Goal: Information Seeking & Learning: Learn about a topic

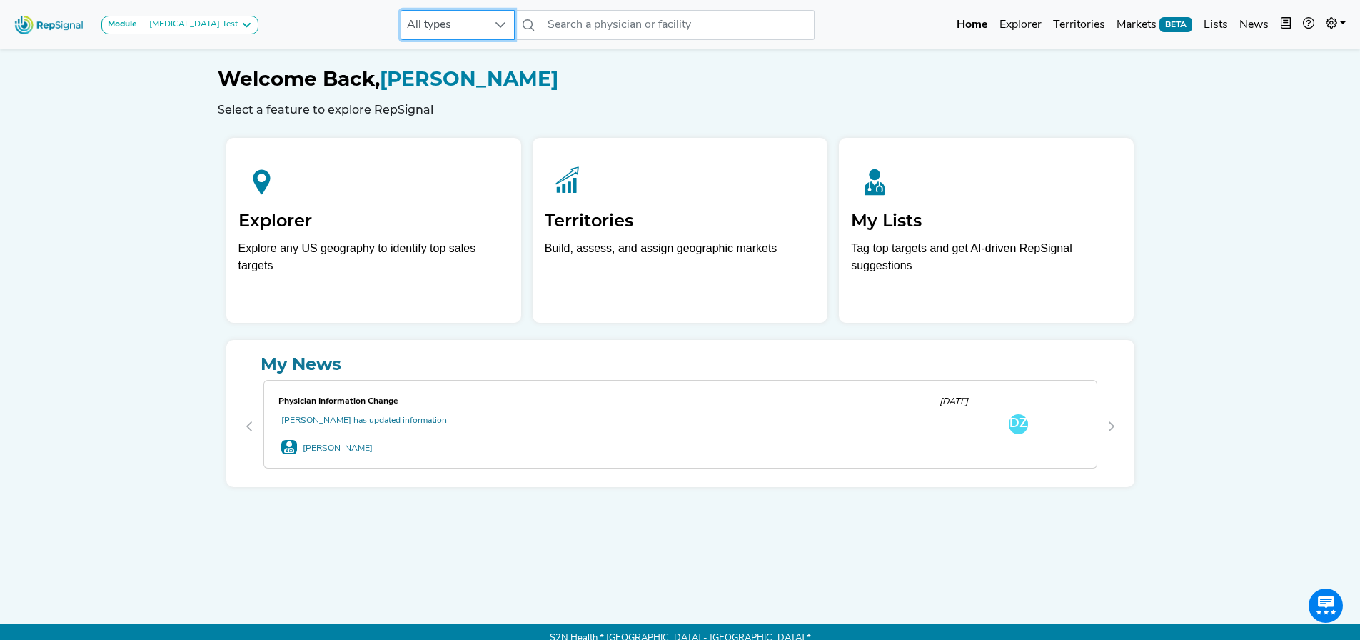
click at [421, 11] on span "All types" at bounding box center [444, 25] width 86 height 29
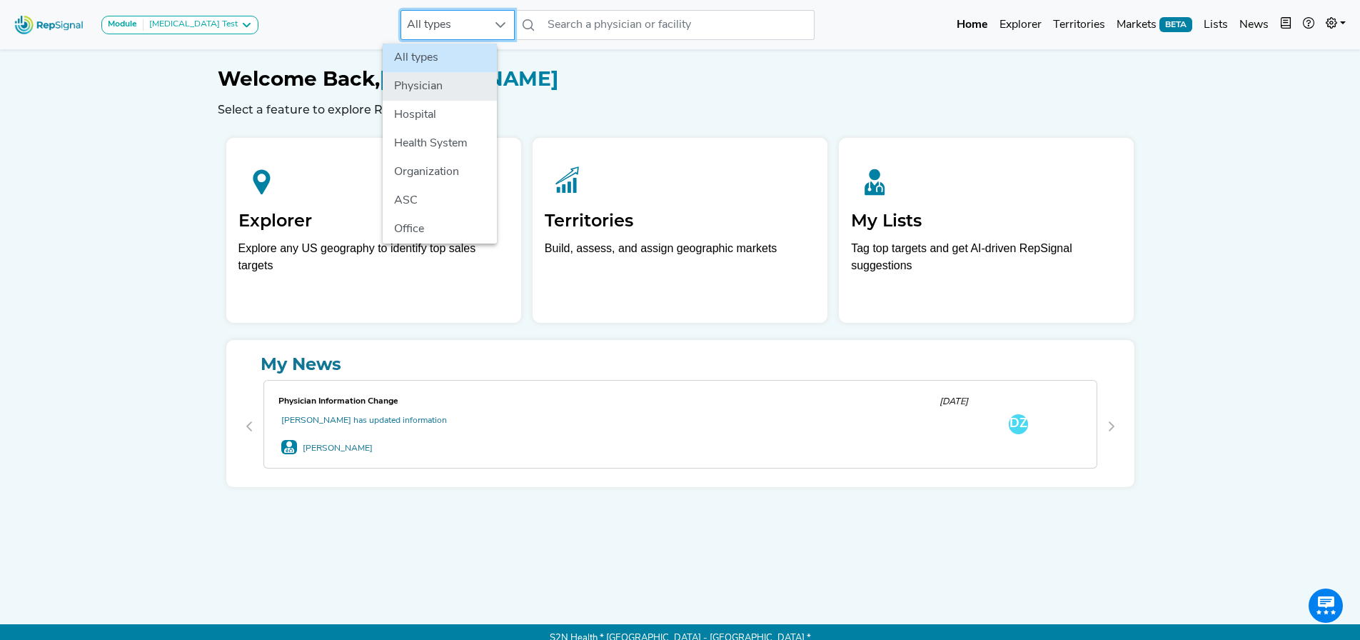
drag, startPoint x: 421, startPoint y: 110, endPoint x: 438, endPoint y: 96, distance: 22.4
click at [421, 108] on li "Hospital" at bounding box center [440, 115] width 114 height 29
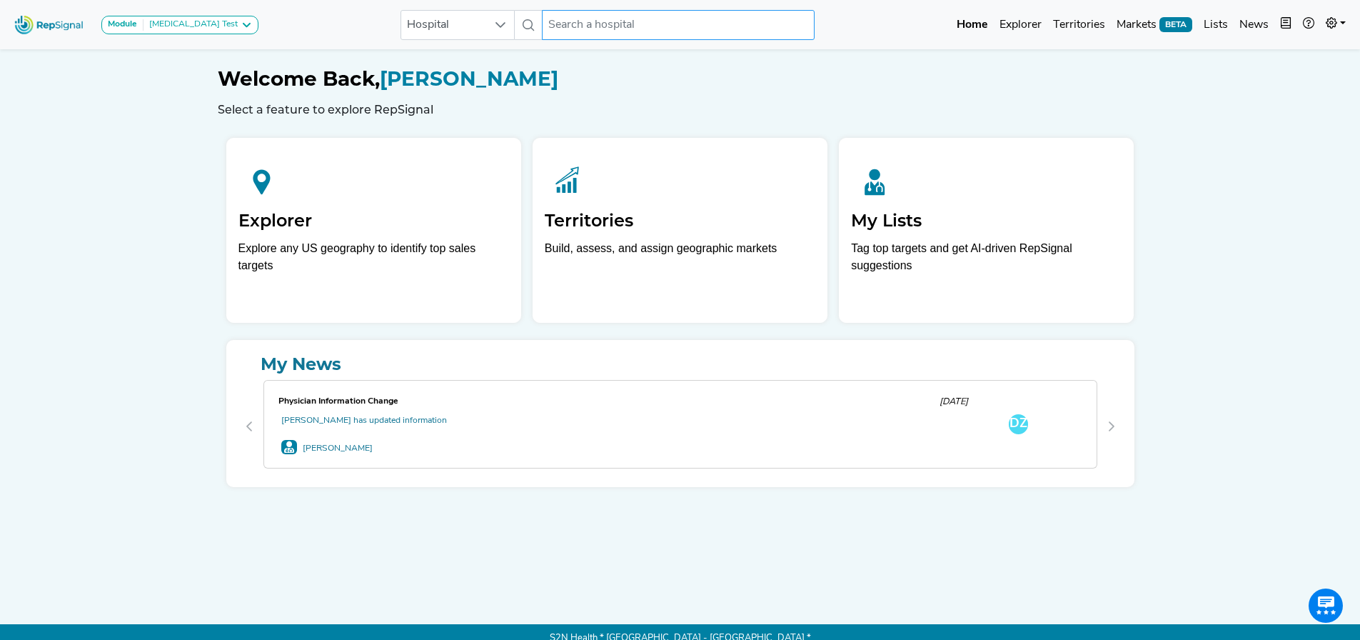
click at [598, 31] on input "text" at bounding box center [678, 25] width 273 height 30
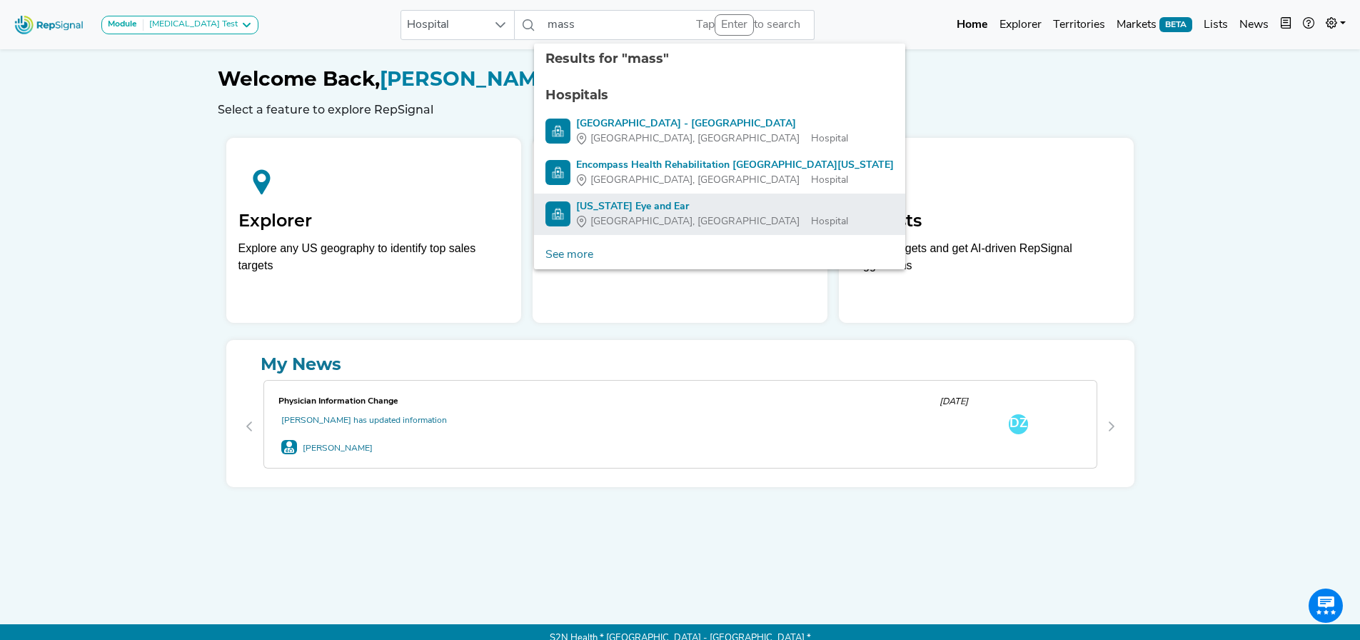
click at [679, 204] on div "[US_STATE] Eye and Ear" at bounding box center [712, 206] width 272 height 15
type input "[US_STATE] Eye and Ear"
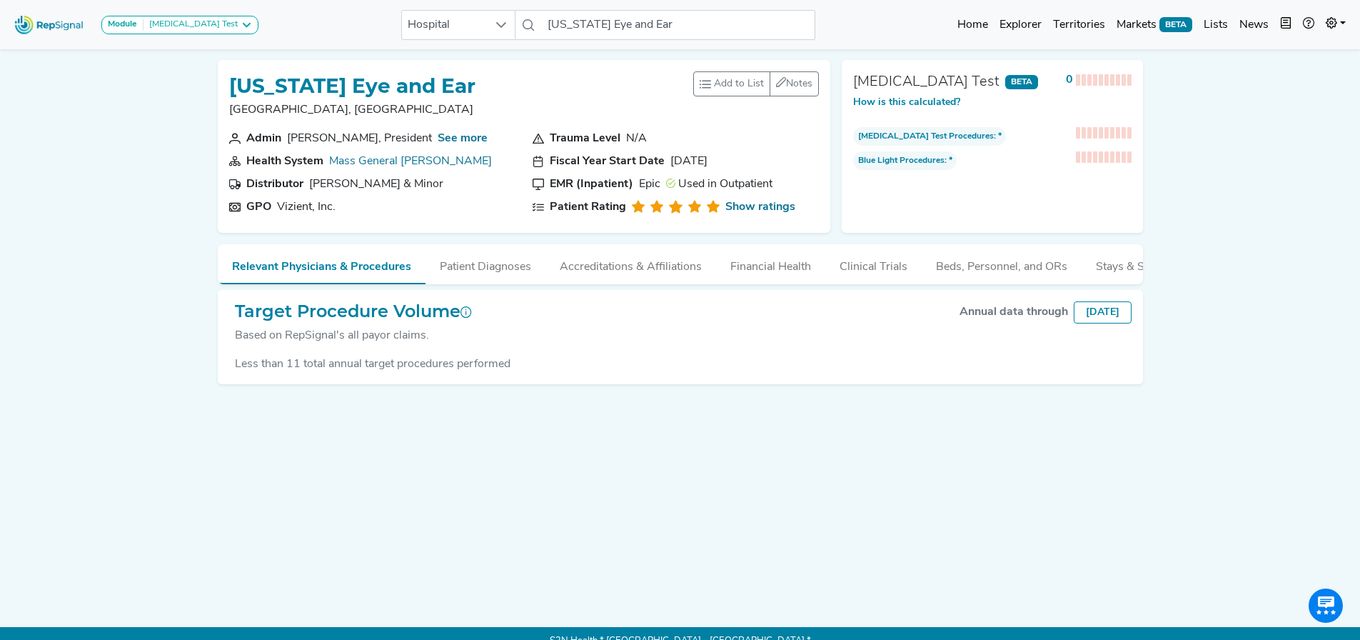
click at [623, 216] on div "Trauma Level N/A Fiscal Year Start Date [DATE] EMR (Inpatient) Epic Used in Out…" at bounding box center [675, 175] width 303 height 91
click at [623, 260] on button "Accreditations & Affiliations" at bounding box center [631, 263] width 171 height 39
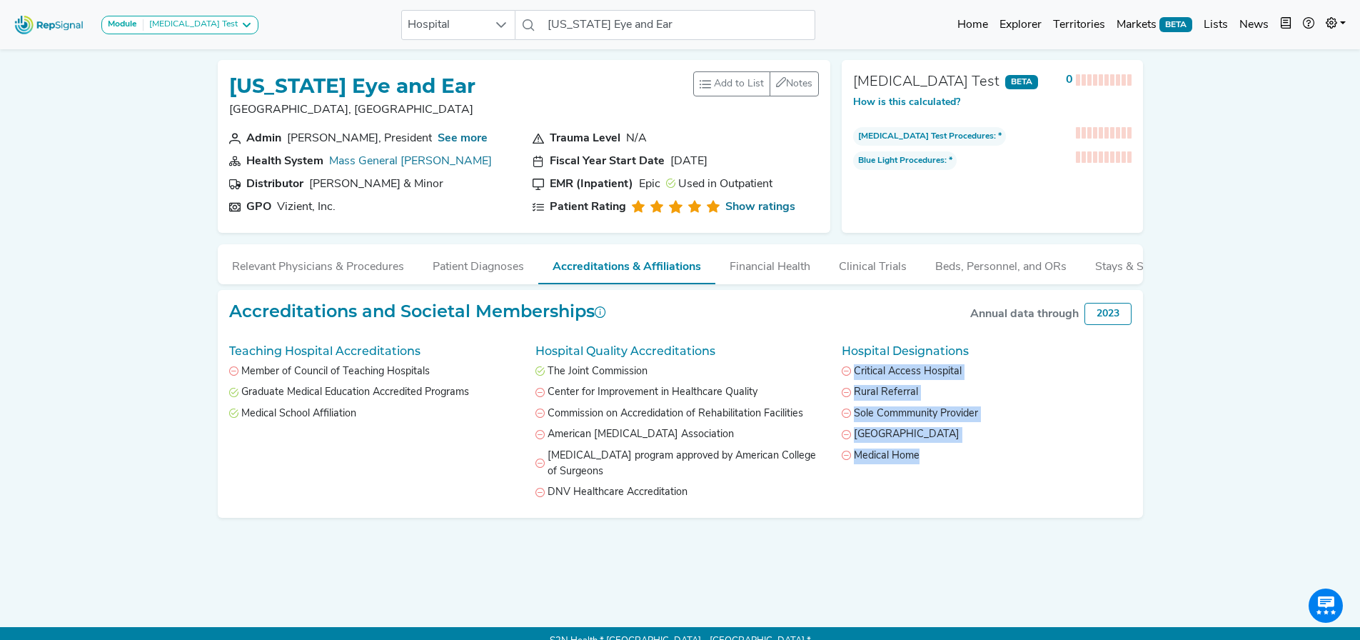
drag, startPoint x: 913, startPoint y: 463, endPoint x: 844, endPoint y: 380, distance: 108.5
click at [844, 380] on ul "Critical Access Hospital Rural Referral Sole Commmunity Provider Childrens Hosp…" at bounding box center [986, 414] width 289 height 100
